Goal: Check status: Check status

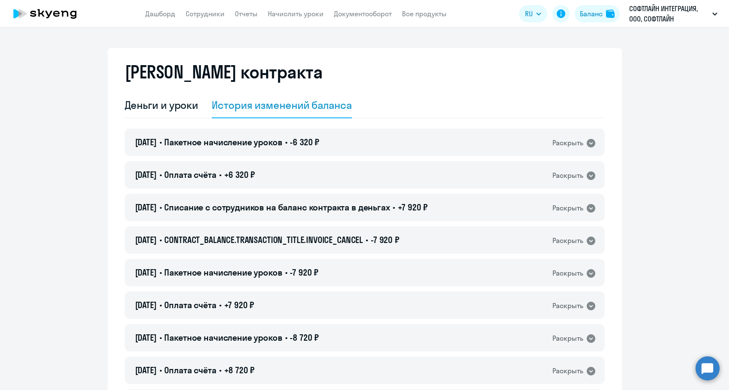
select select "english_adult_not_native_speaker"
click at [339, 237] on span "CONTRACT_BALANCE.TRANSACTION_TITLE.INVOICE_CANCEL" at bounding box center [263, 239] width 199 height 11
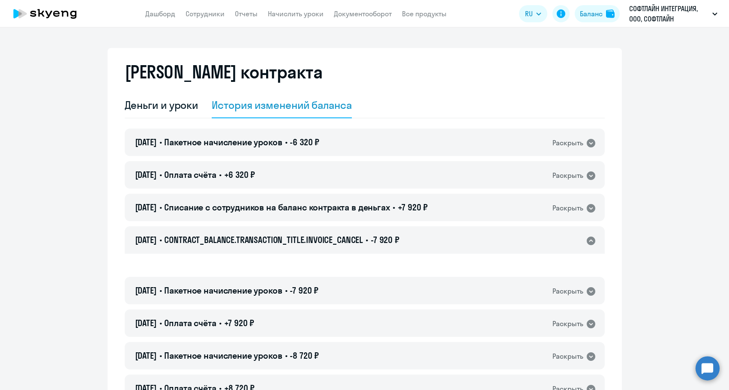
click at [339, 237] on span "CONTRACT_BALANCE.TRANSACTION_TITLE.INVOICE_CANCEL" at bounding box center [263, 239] width 199 height 11
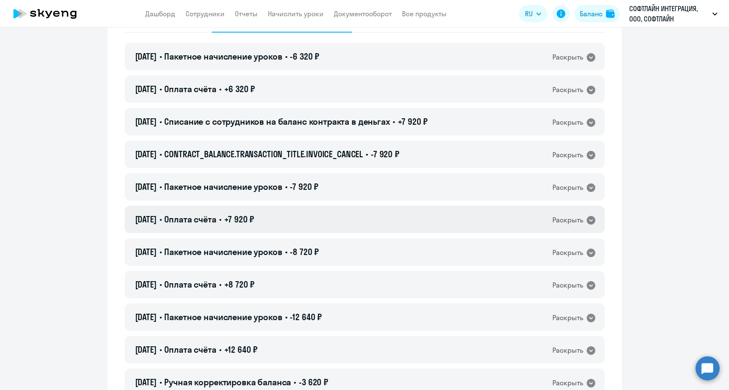
scroll to position [43, 0]
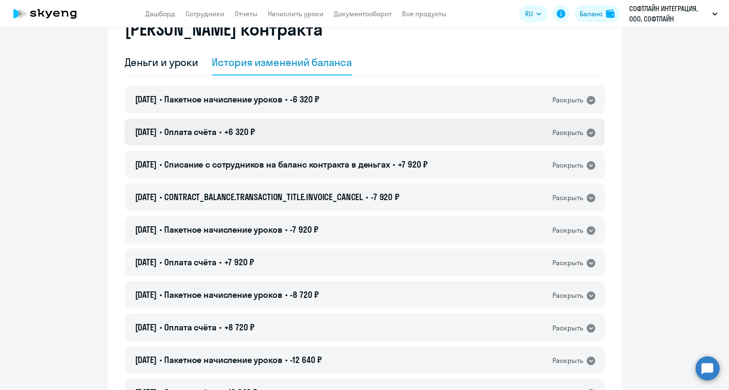
click at [216, 127] on span "Оплата счёта" at bounding box center [190, 131] width 52 height 11
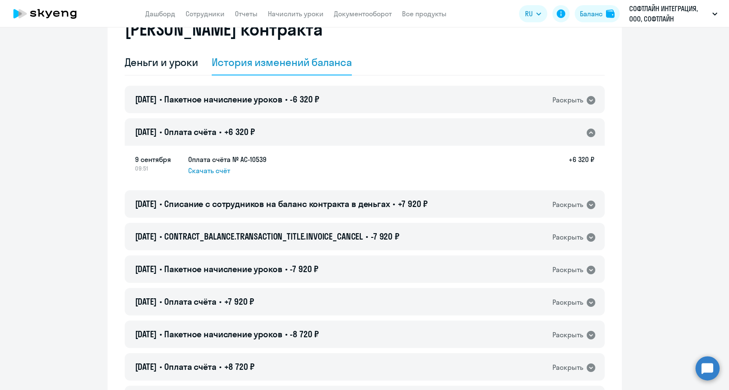
click at [216, 127] on span "Оплата счёта" at bounding box center [190, 131] width 52 height 11
click at [236, 101] on span "Пакетное начисление уроков" at bounding box center [223, 99] width 118 height 11
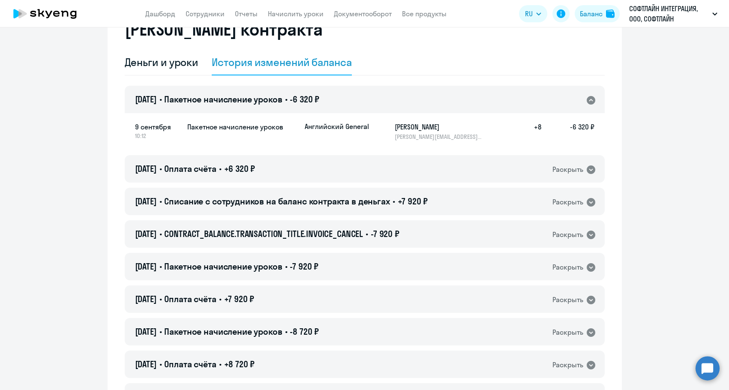
click at [236, 101] on span "Пакетное начисление уроков" at bounding box center [223, 99] width 118 height 11
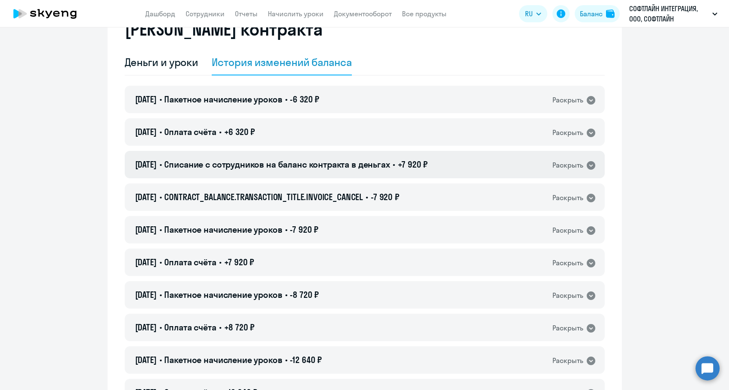
click at [233, 155] on div "[DATE] • Списание с сотрудников на баланс контракта в деньгах • +7 920 ₽ Раскры…" at bounding box center [365, 164] width 480 height 27
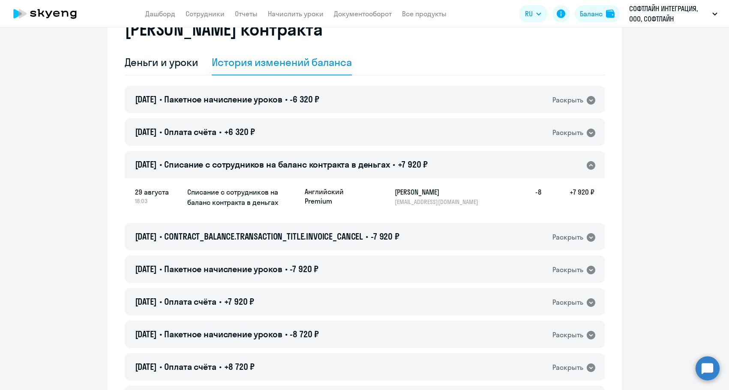
click at [233, 155] on div "[DATE] • Списание с сотрудников на баланс контракта в деньгах • +7 920 ₽ Раскры…" at bounding box center [365, 164] width 480 height 27
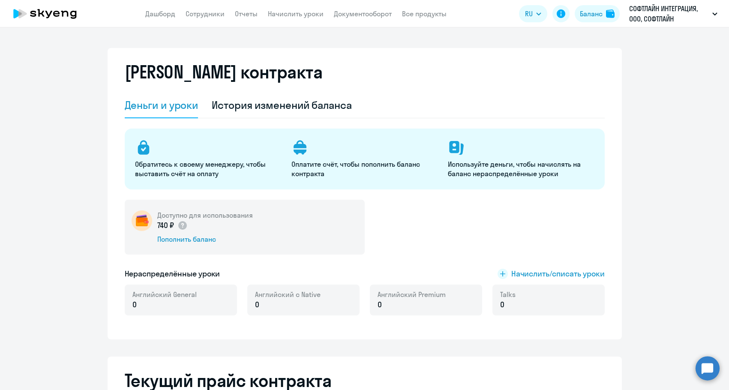
select select "english_adult_not_native_speaker"
click at [578, 14] on div "Баланс" at bounding box center [590, 14] width 24 height 10
click at [593, 12] on div "Баланс" at bounding box center [591, 14] width 23 height 10
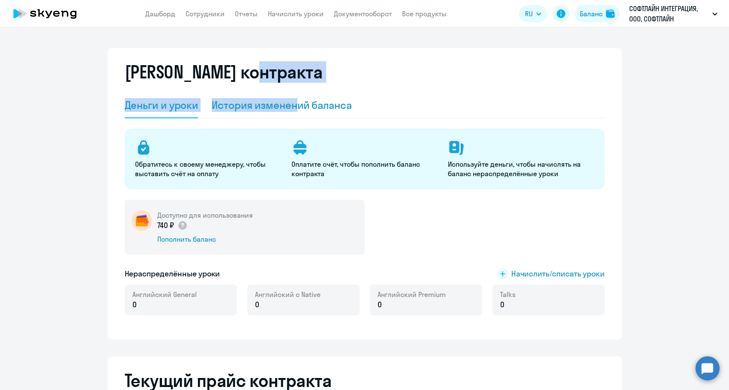
click at [296, 96] on div "Баланс контракта Деньги и уроки История изменений баланса Обратитесь к своему м…" at bounding box center [365, 193] width 514 height 291
click at [294, 99] on div "История изменений баланса" at bounding box center [282, 105] width 140 height 14
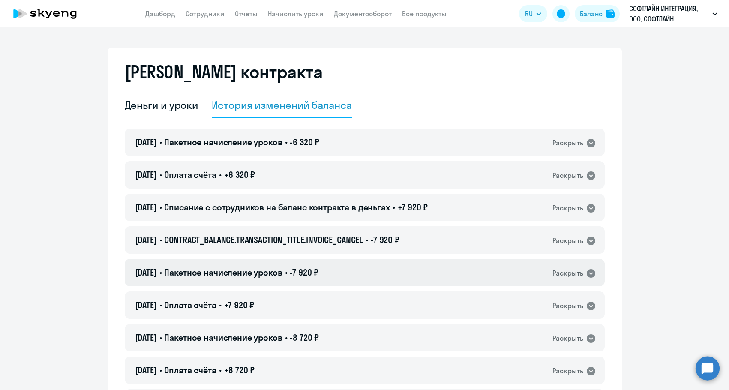
click at [282, 271] on span "Пакетное начисление уроков" at bounding box center [223, 272] width 118 height 11
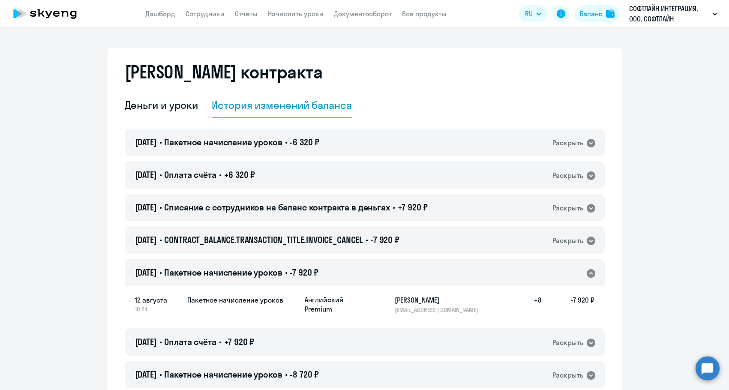
click at [282, 271] on span "Пакетное начисление уроков" at bounding box center [223, 272] width 118 height 11
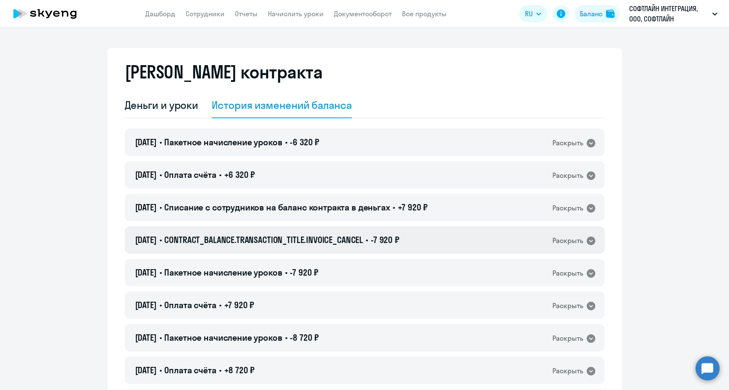
click at [294, 238] on span "CONTRACT_BALANCE.TRANSACTION_TITLE.INVOICE_CANCEL" at bounding box center [263, 239] width 199 height 11
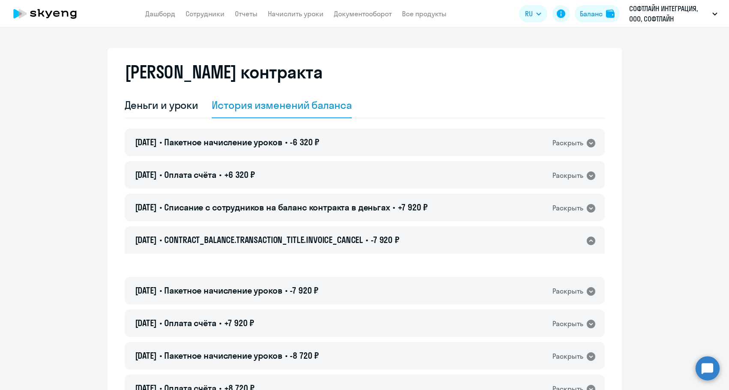
click at [294, 238] on span "CONTRACT_BALANCE.TRANSACTION_TITLE.INVOICE_CANCEL" at bounding box center [263, 239] width 199 height 11
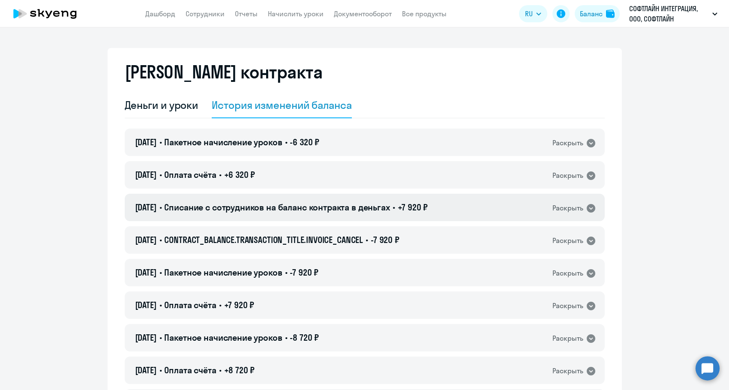
click at [287, 217] on div "[DATE] • Списание с сотрудников на баланс контракта в деньгах • +7 920 ₽ Раскры…" at bounding box center [365, 207] width 480 height 27
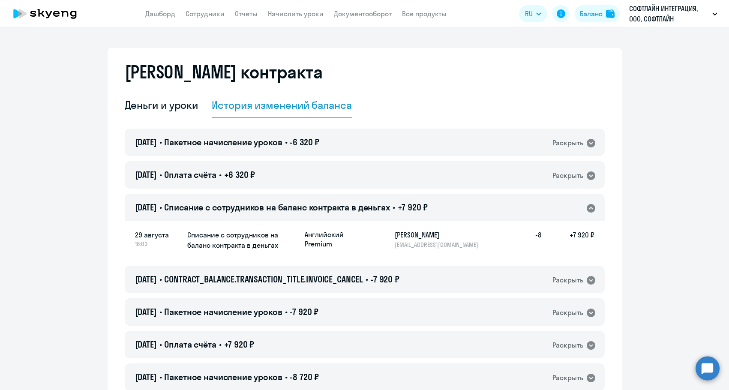
click at [287, 216] on div "[DATE] • Списание с сотрудников на баланс контракта в деньгах • +7 920 ₽ Раскры…" at bounding box center [365, 207] width 480 height 27
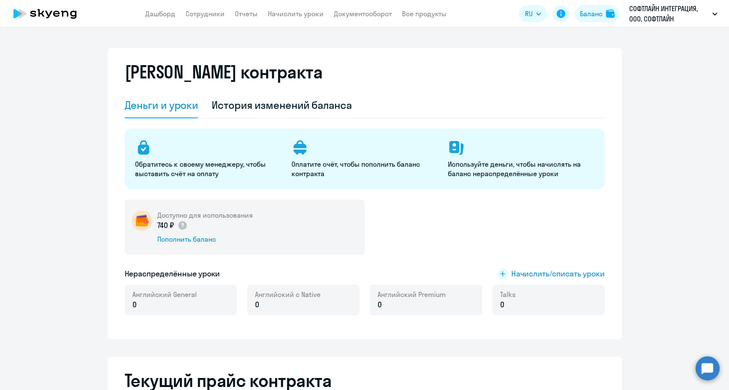
select select "english_adult_not_native_speaker"
click at [696, 13] on p "СОФТЛАЙН ИНТЕГРАЦИЯ, ООО, СОФТЛАЙН ИНТЕГРАЦИЯ Соц. пакет" at bounding box center [669, 13] width 80 height 21
click at [709, 13] on button "СОФТЛАЙН ИНТЕГРАЦИЯ, ООО, СОФТЛАЙН ИНТЕГРАЦИЯ Соц. пакет" at bounding box center [673, 13] width 97 height 21
click at [594, 135] on div "Обратитесь к своему менеджеру, чтобы выставить счёт на оплату Оплатите счёт, чт…" at bounding box center [365, 159] width 480 height 61
click at [615, 4] on app-header-actions "RU English Русский Баланс СОФТЛАЙН ИНТЕГРАЦИЯ, ООО, СОФТЛАЙН ИНТЕГРАЦИЯ Соц. па…" at bounding box center [620, 13] width 203 height 21
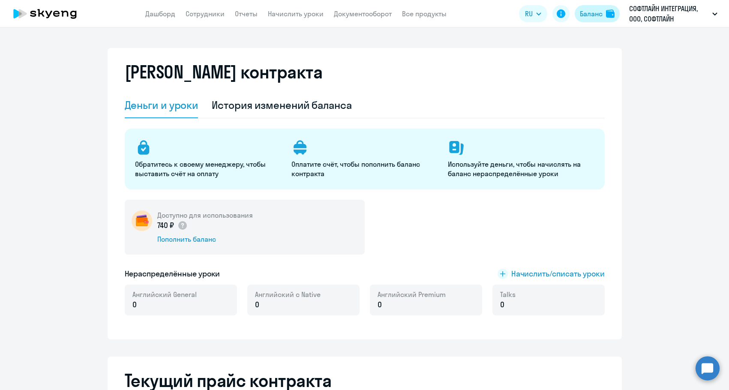
click at [600, 14] on div "Баланс" at bounding box center [591, 14] width 23 height 10
click at [301, 103] on div "История изменений баланса" at bounding box center [282, 105] width 140 height 14
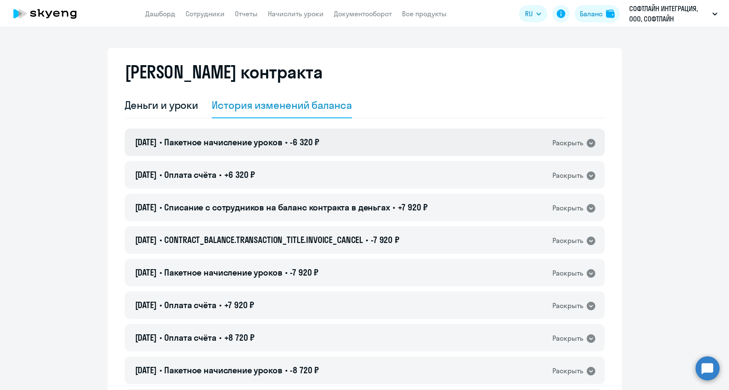
click at [280, 139] on span "Пакетное начисление уроков" at bounding box center [223, 142] width 118 height 11
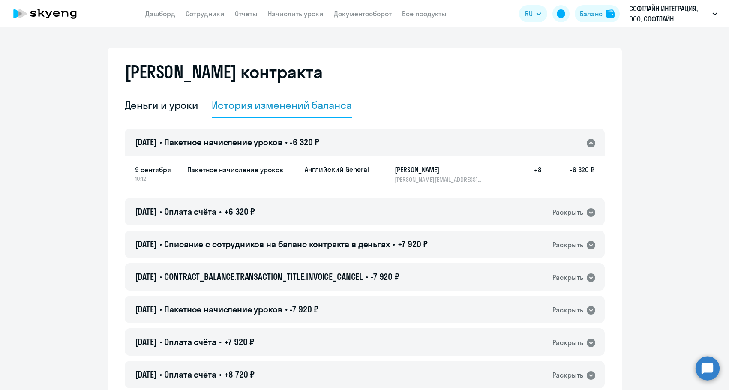
click at [280, 140] on span "Пакетное начисление уроков" at bounding box center [223, 142] width 118 height 11
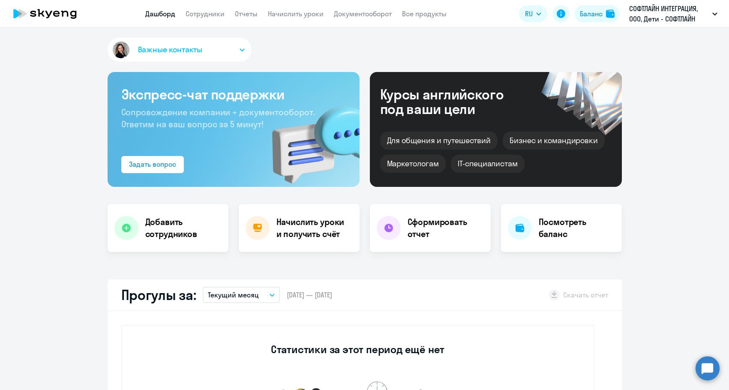
select select "30"
click at [587, 7] on button "Баланс" at bounding box center [597, 13] width 45 height 17
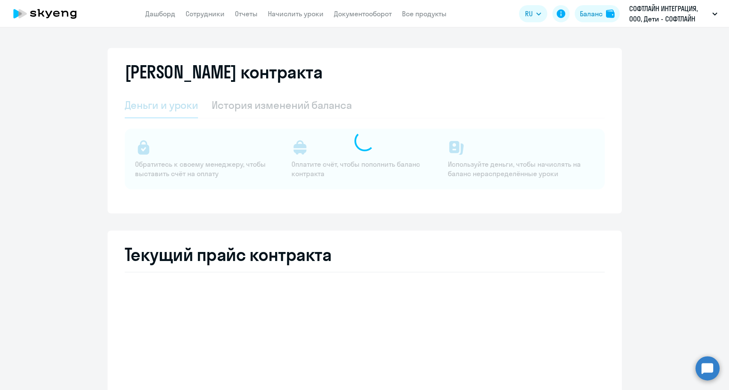
select select "english_junior_not_native_speaker"
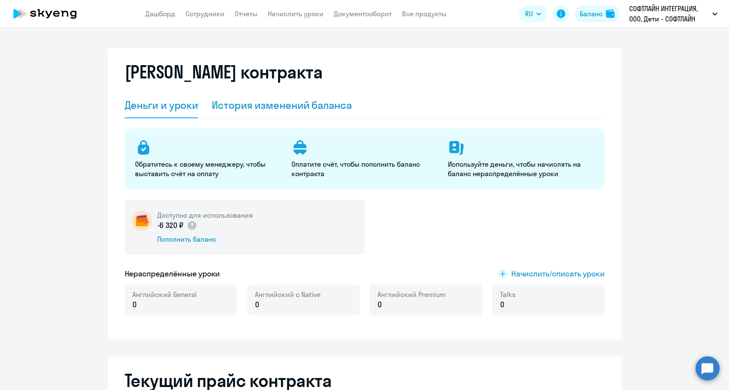
click at [318, 107] on div "История изменений баланса" at bounding box center [282, 105] width 140 height 14
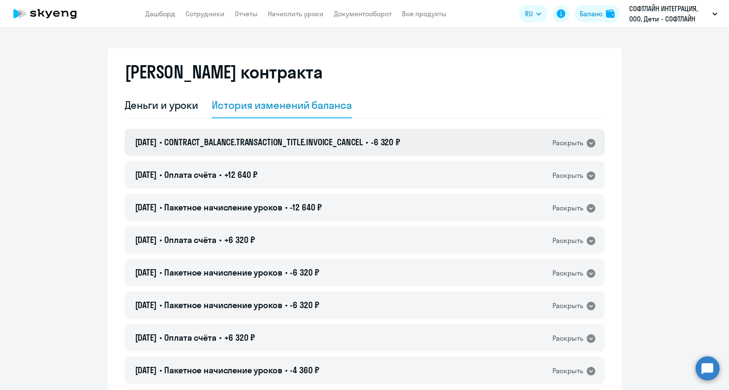
click at [343, 139] on span "CONTRACT_BALANCE.TRANSACTION_TITLE.INVOICE_CANCEL" at bounding box center [263, 142] width 199 height 11
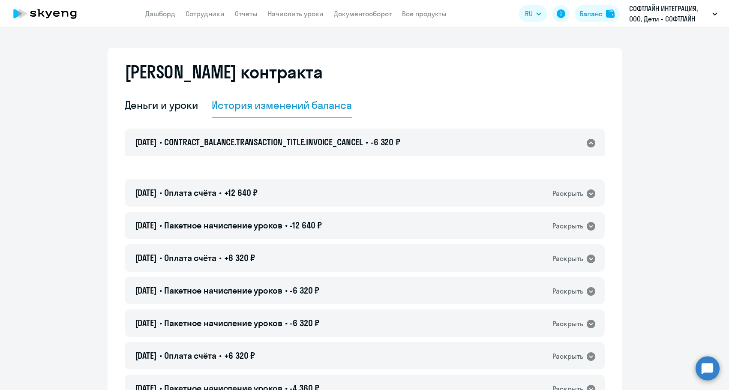
click at [343, 139] on span "CONTRACT_BALANCE.TRANSACTION_TITLE.INVOICE_CANCEL" at bounding box center [263, 142] width 199 height 11
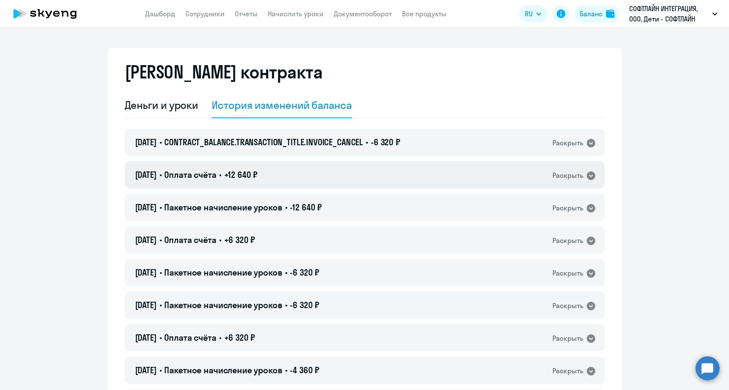
click at [307, 168] on div "08.08.2025 • Оплата счёта • +12 640 ₽ Раскрыть" at bounding box center [365, 174] width 480 height 27
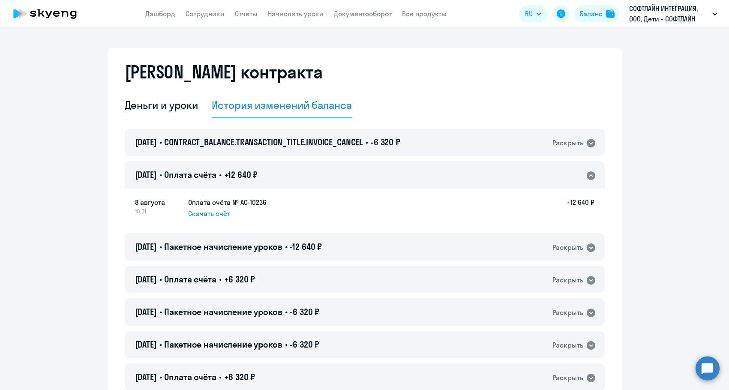
click at [307, 168] on div "08.08.2025 • Оплата счёта • +12 640 ₽ Раскрыть" at bounding box center [365, 174] width 480 height 27
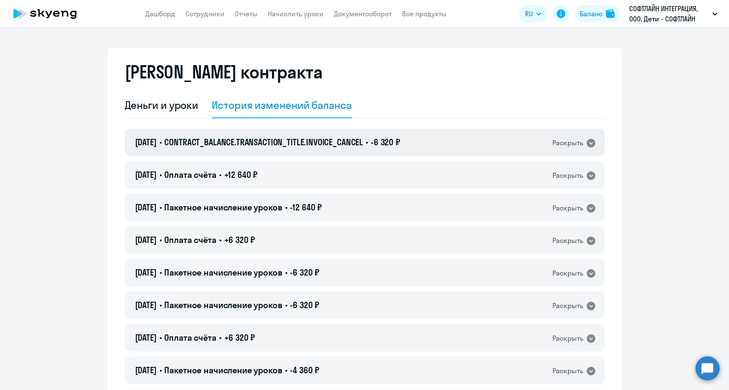
click at [289, 151] on div "09.09.2025 • CONTRACT_BALANCE.TRANSACTION_TITLE.INVOICE_CANCEL • -6 320 ₽ Раскр…" at bounding box center [365, 142] width 480 height 27
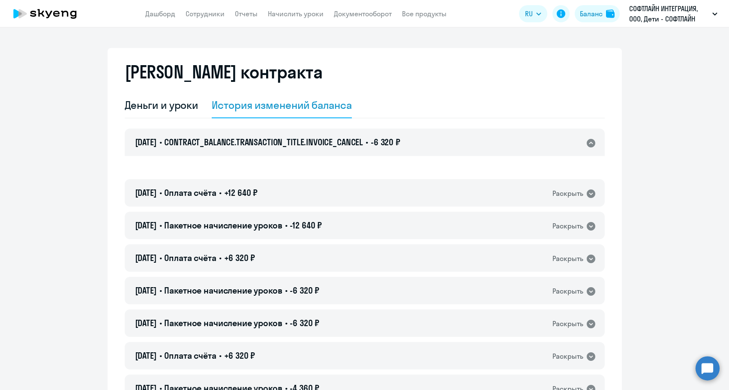
click at [289, 151] on div "09.09.2025 • CONTRACT_BALANCE.TRANSACTION_TITLE.INVOICE_CANCEL • -6 320 ₽ Раскр…" at bounding box center [365, 142] width 480 height 27
click at [258, 187] on span "+12 640 ₽" at bounding box center [241, 192] width 34 height 11
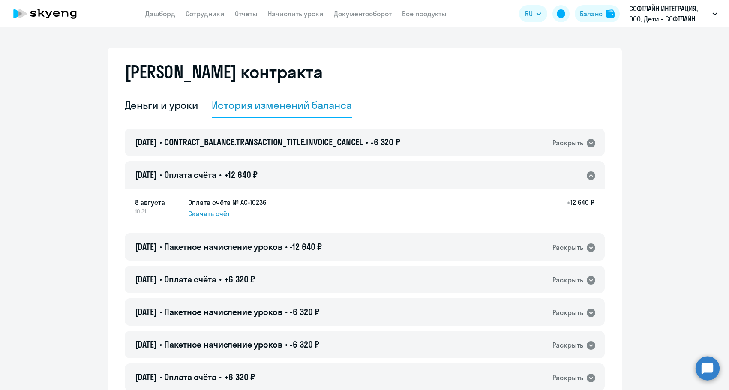
click at [258, 178] on span "+12 640 ₽" at bounding box center [241, 174] width 34 height 11
